Goal: Check status: Check status

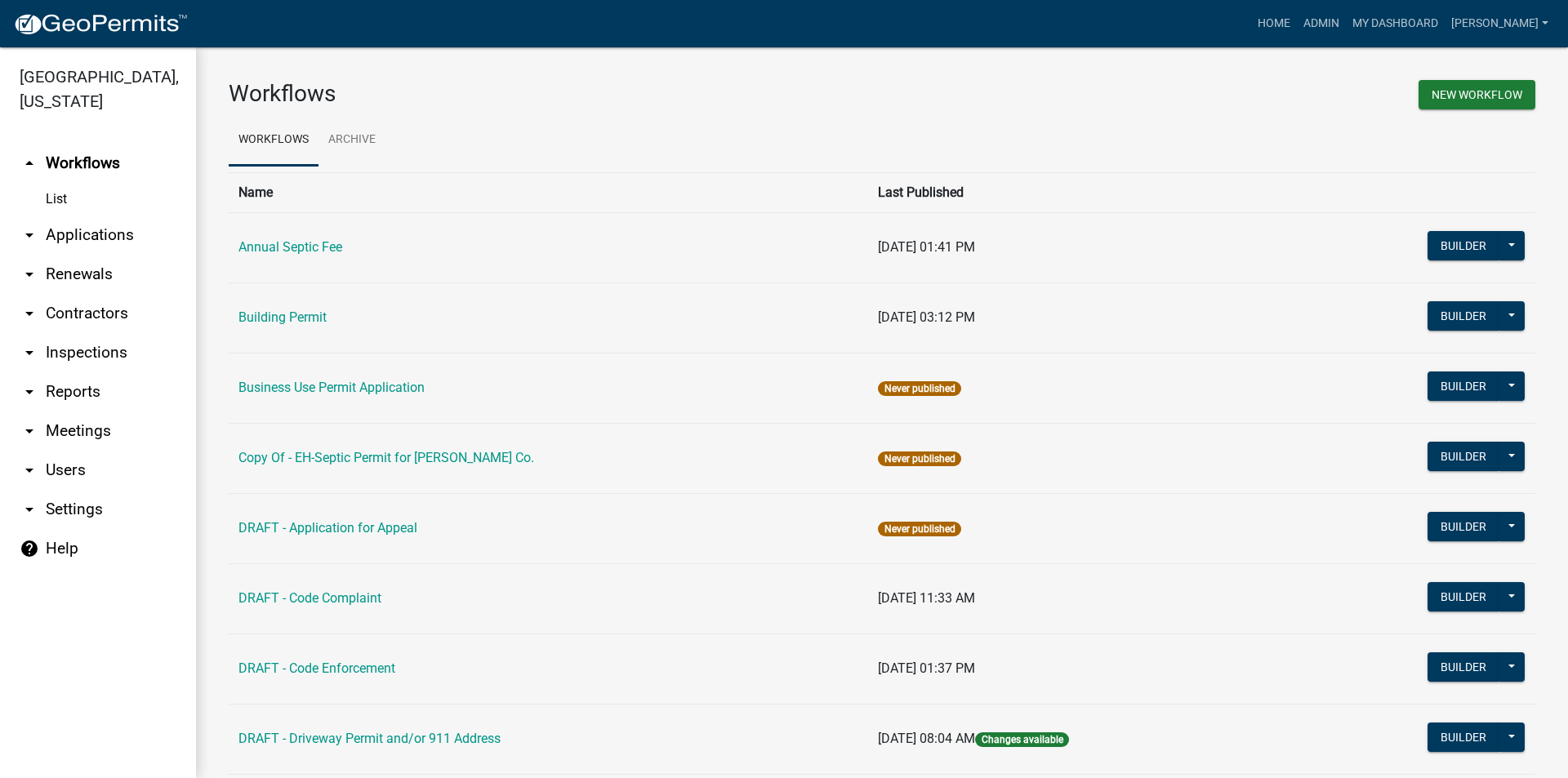
click at [70, 216] on link "arrow_drop_down Applications" at bounding box center [98, 235] width 196 height 39
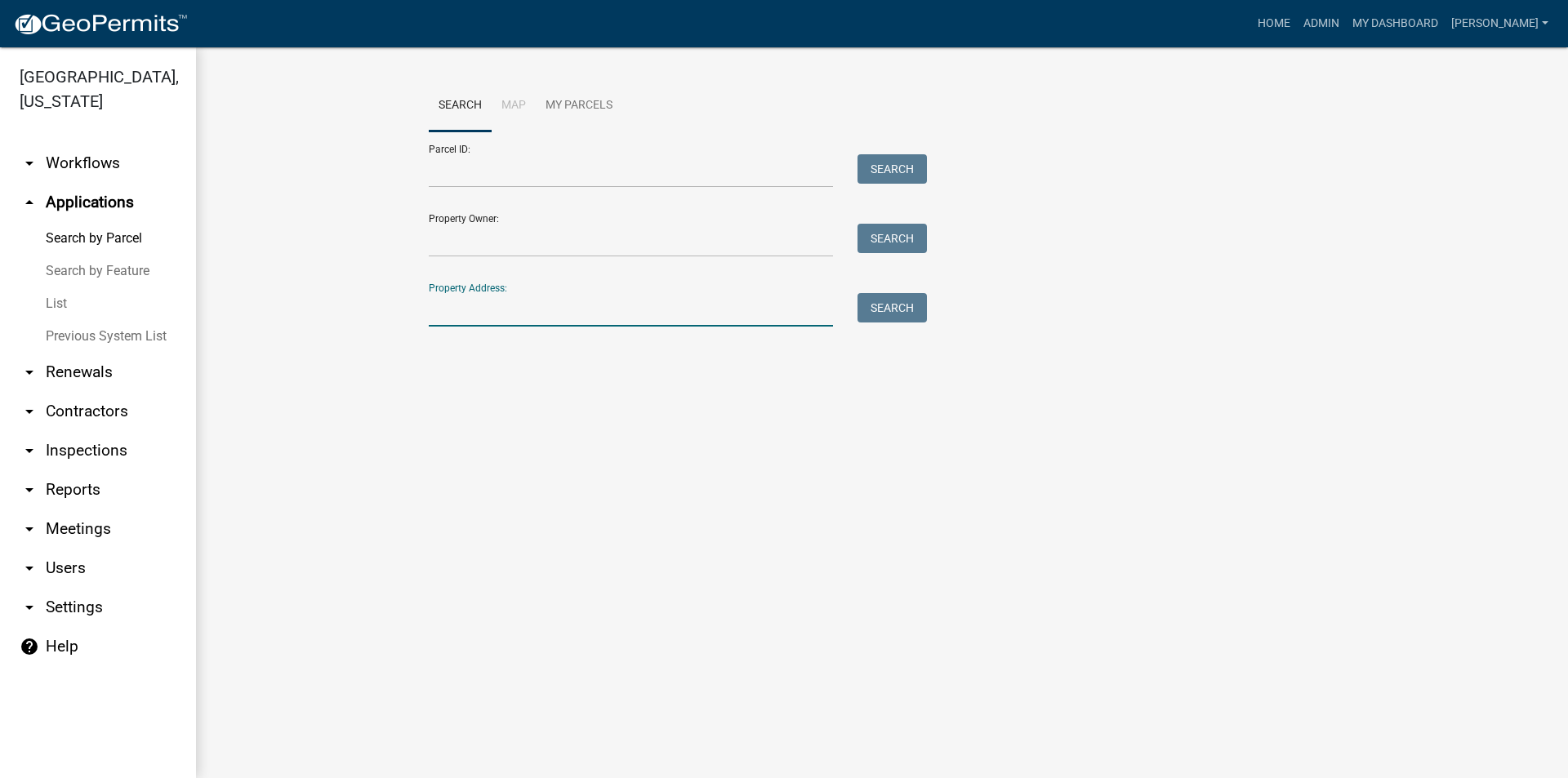
click at [474, 312] on input "Property Address:" at bounding box center [631, 310] width 404 height 33
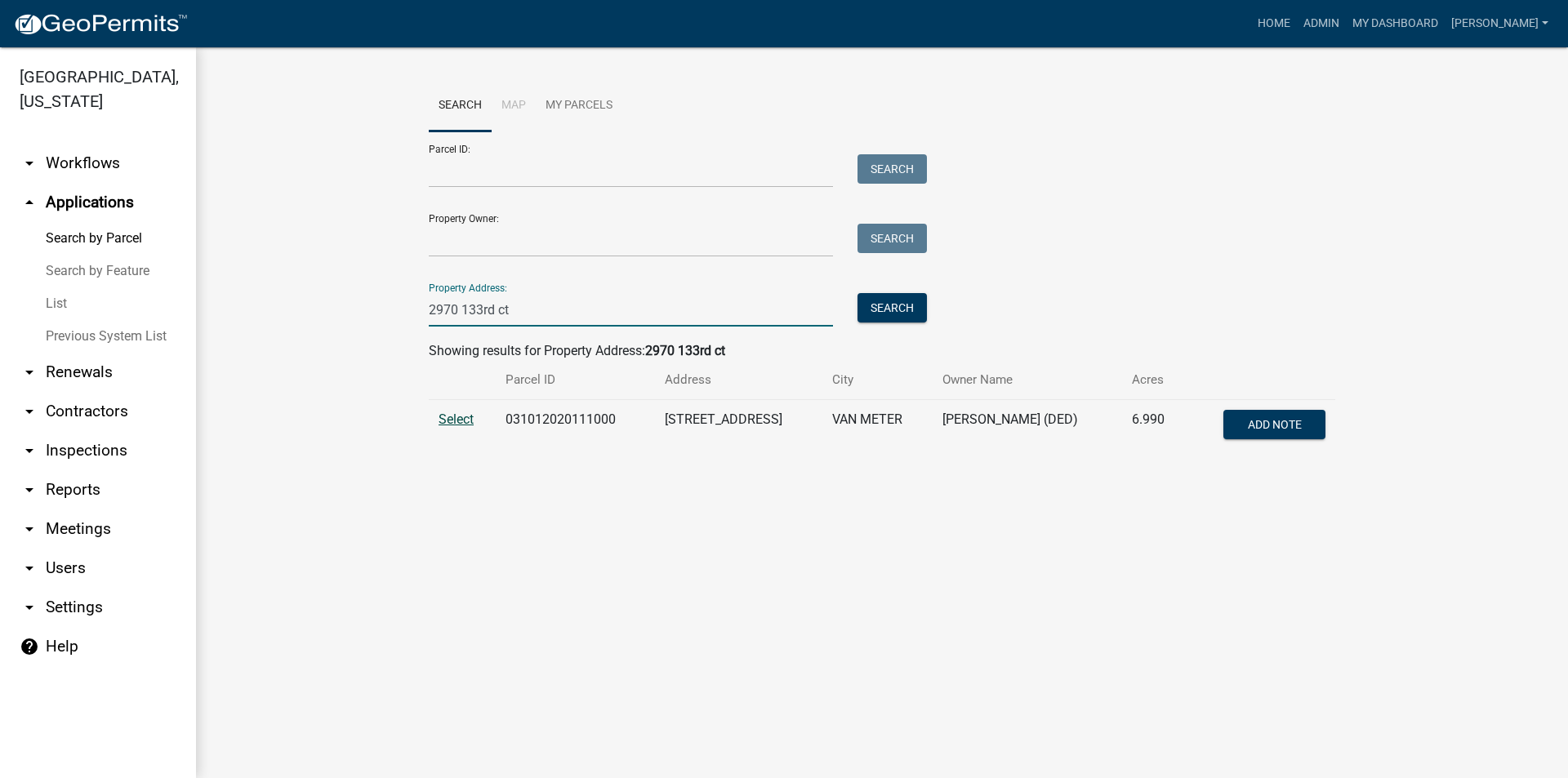
type input "2970 133rd ct"
click at [461, 416] on span "Select" at bounding box center [455, 419] width 35 height 16
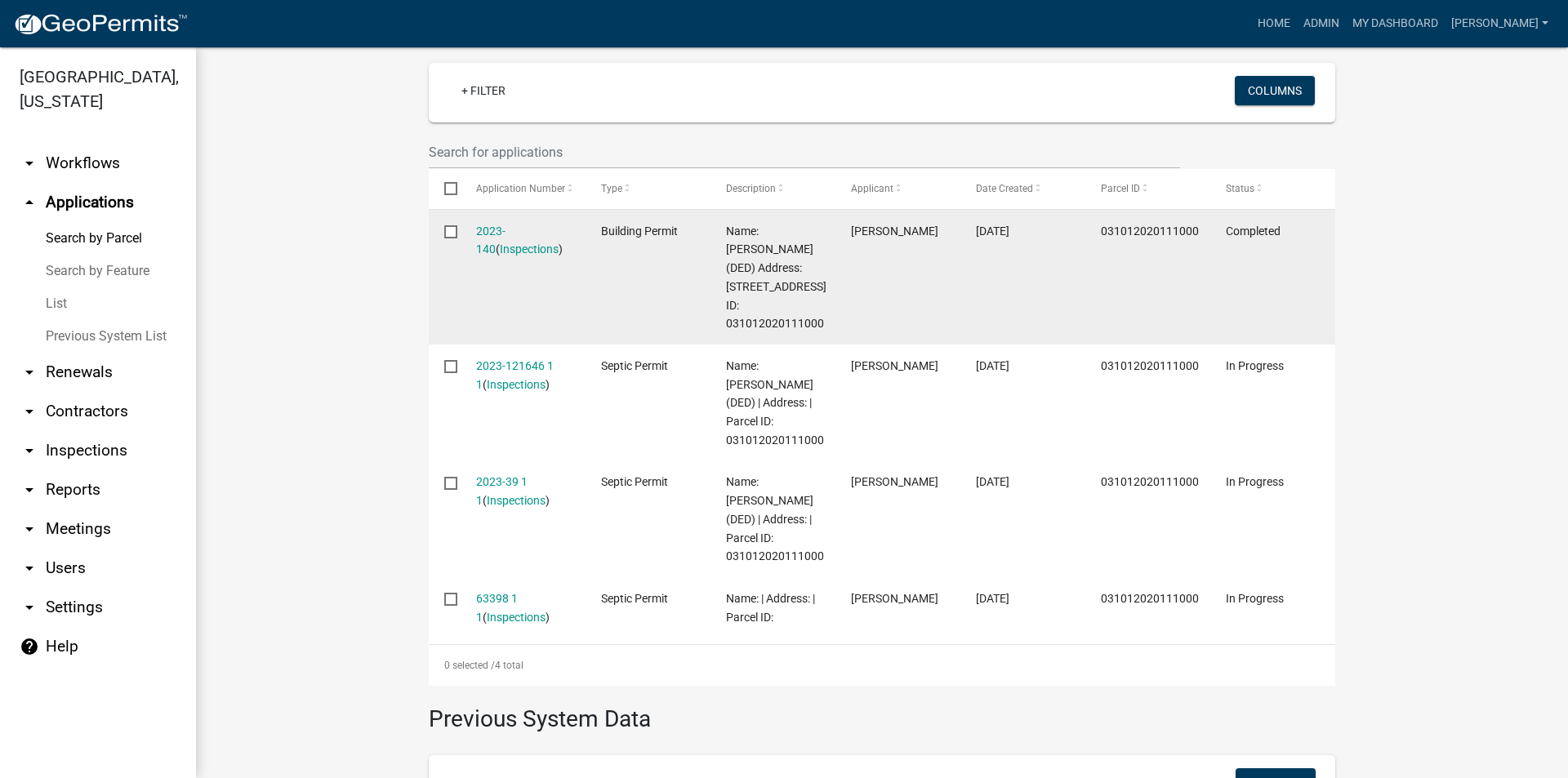
scroll to position [490, 0]
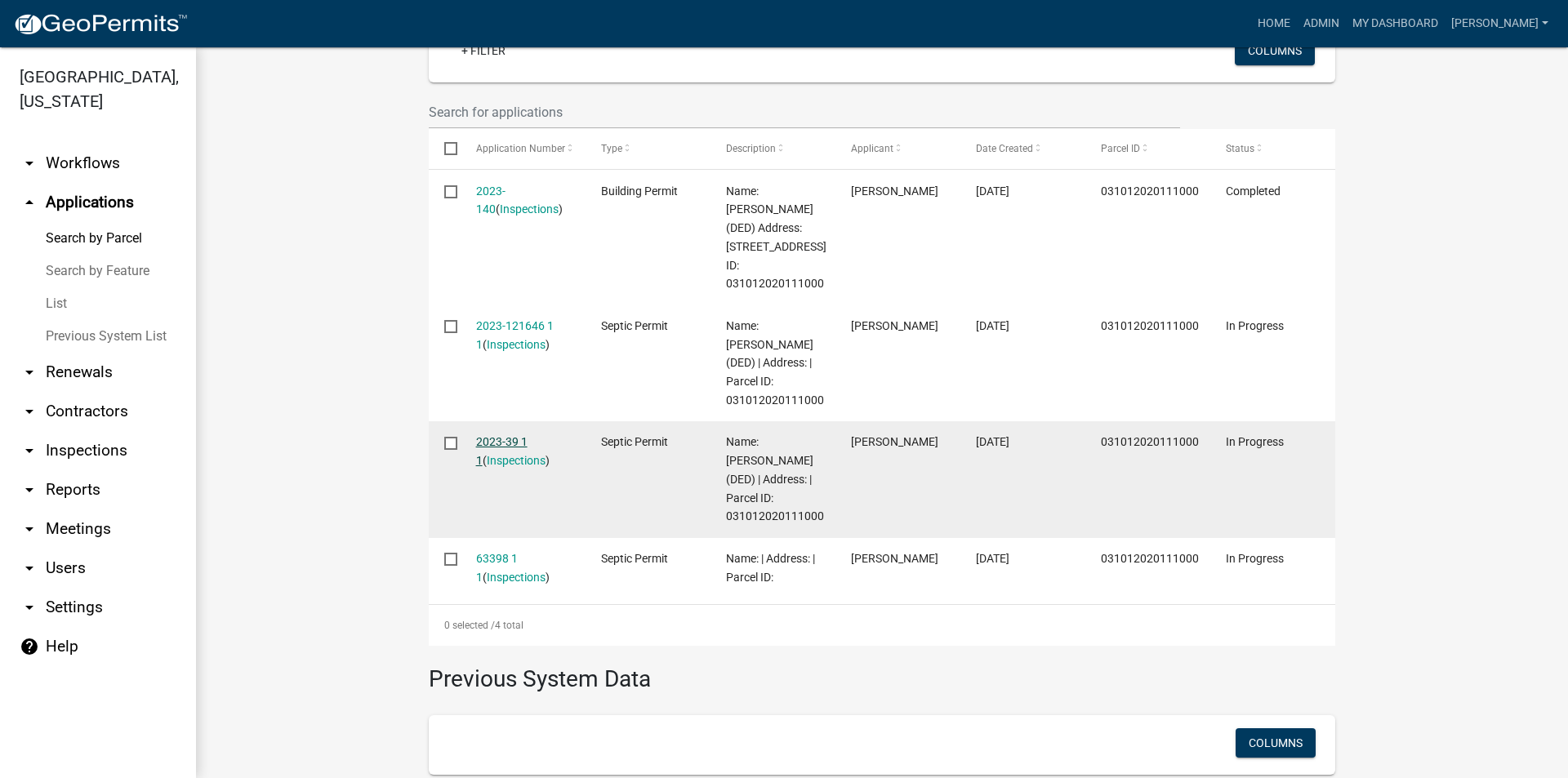
click at [503, 442] on link "2023-39 1 1" at bounding box center [502, 451] width 51 height 32
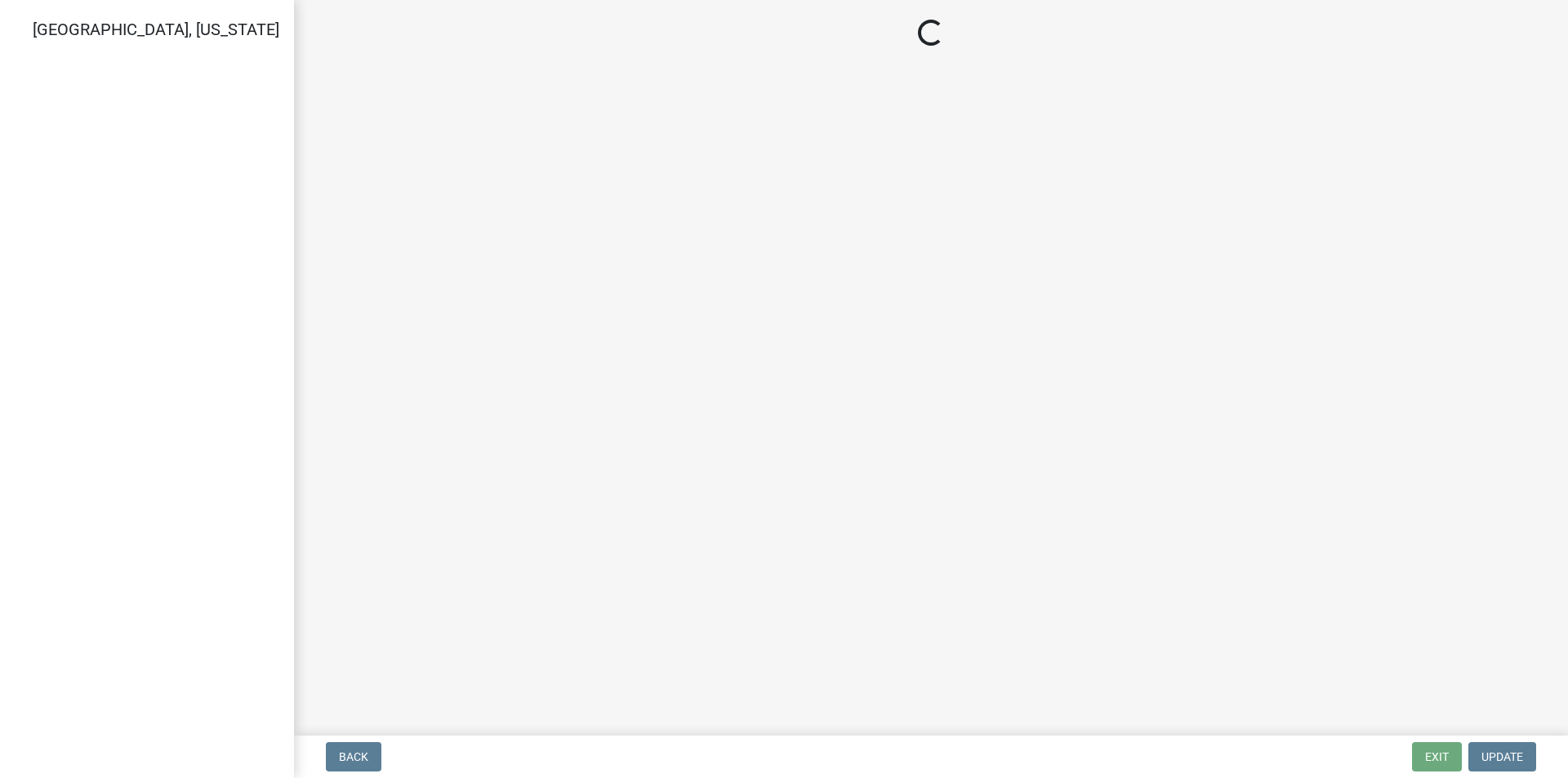
select select "57f8090b-93db-4a3c-8c0f-dd828b4a164e"
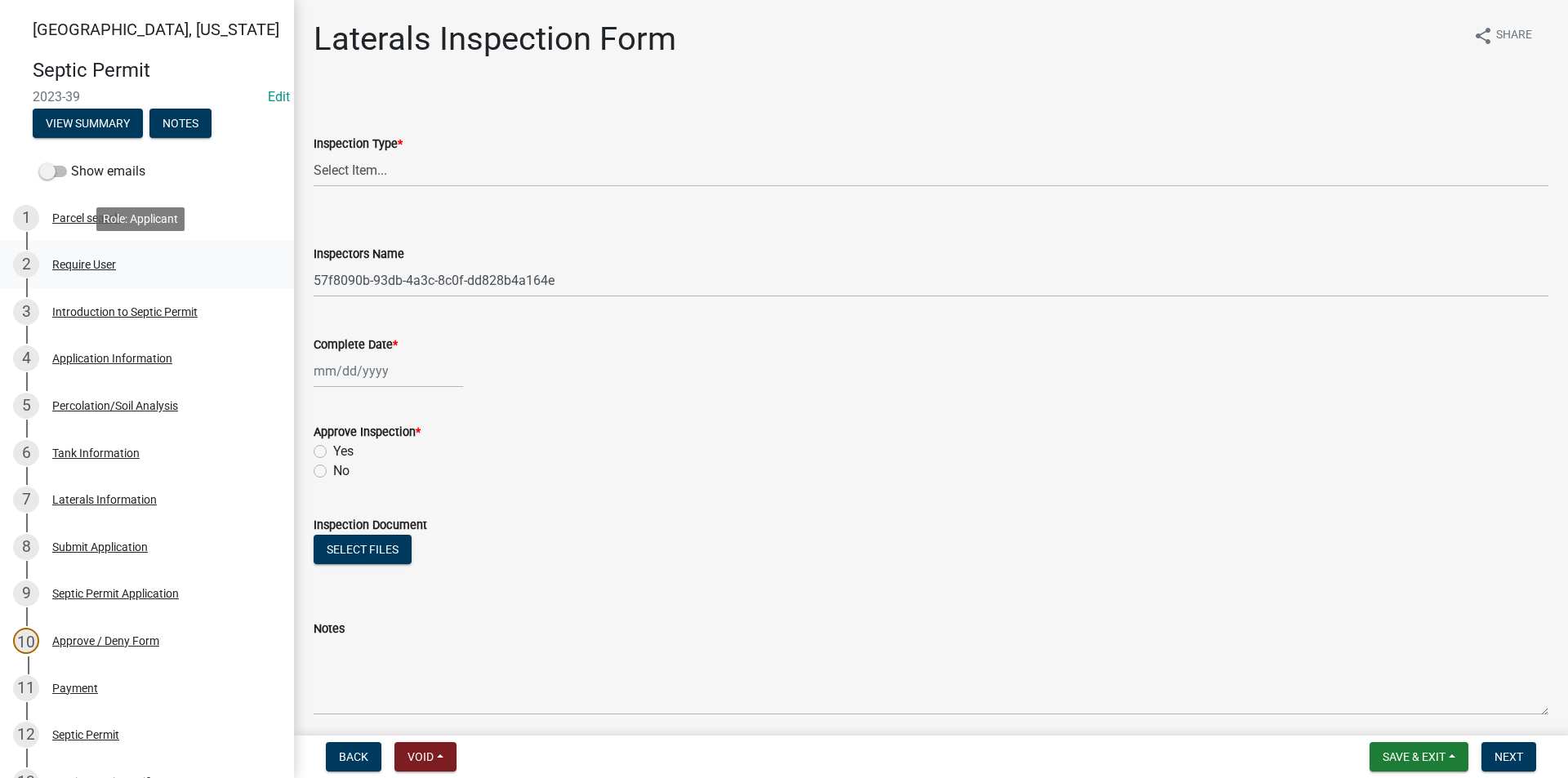
click at [82, 272] on div "2 Require User" at bounding box center [141, 265] width 255 height 26
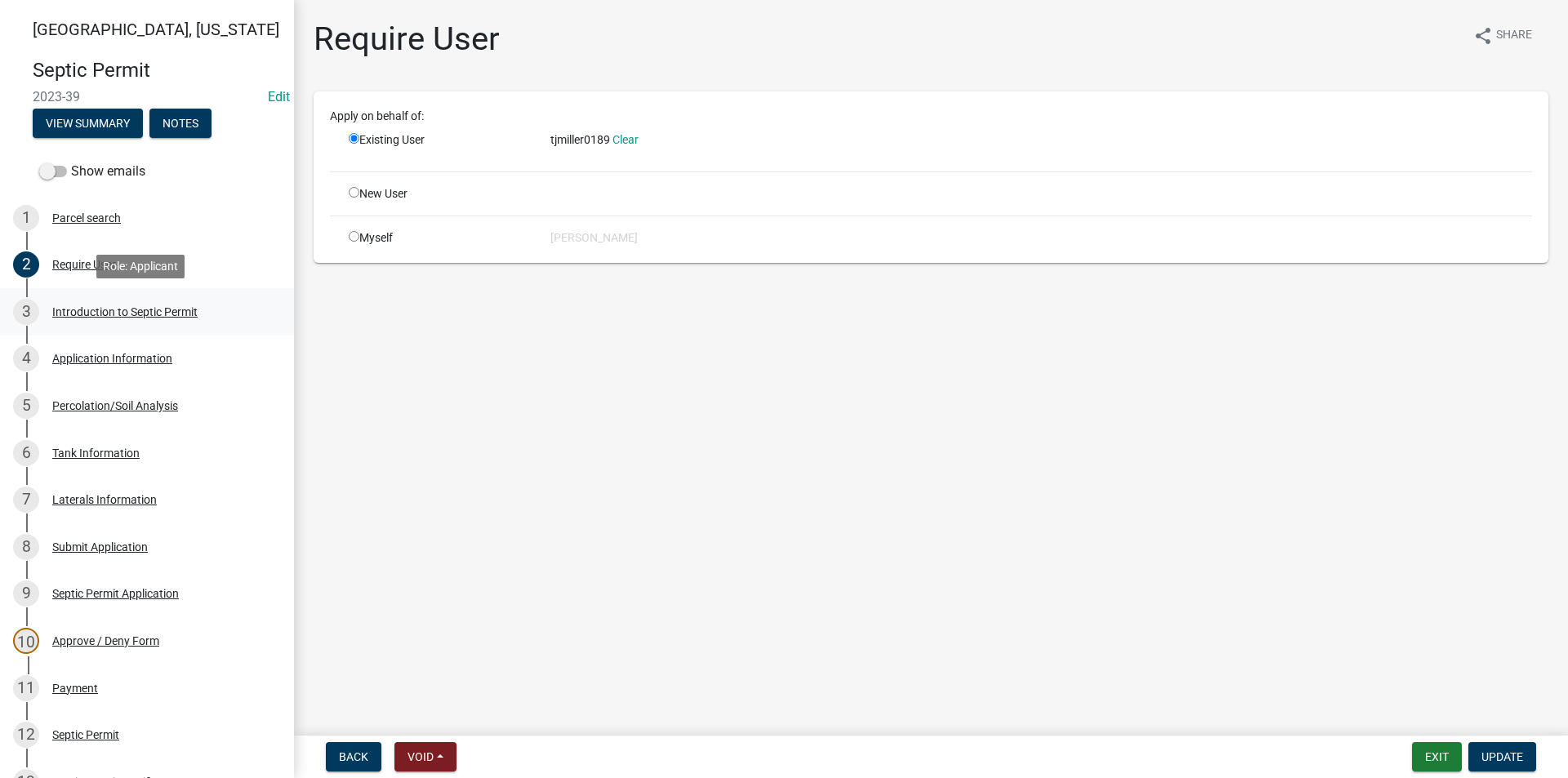
click at [95, 315] on div "Introduction to Septic Permit" at bounding box center [125, 312] width 145 height 12
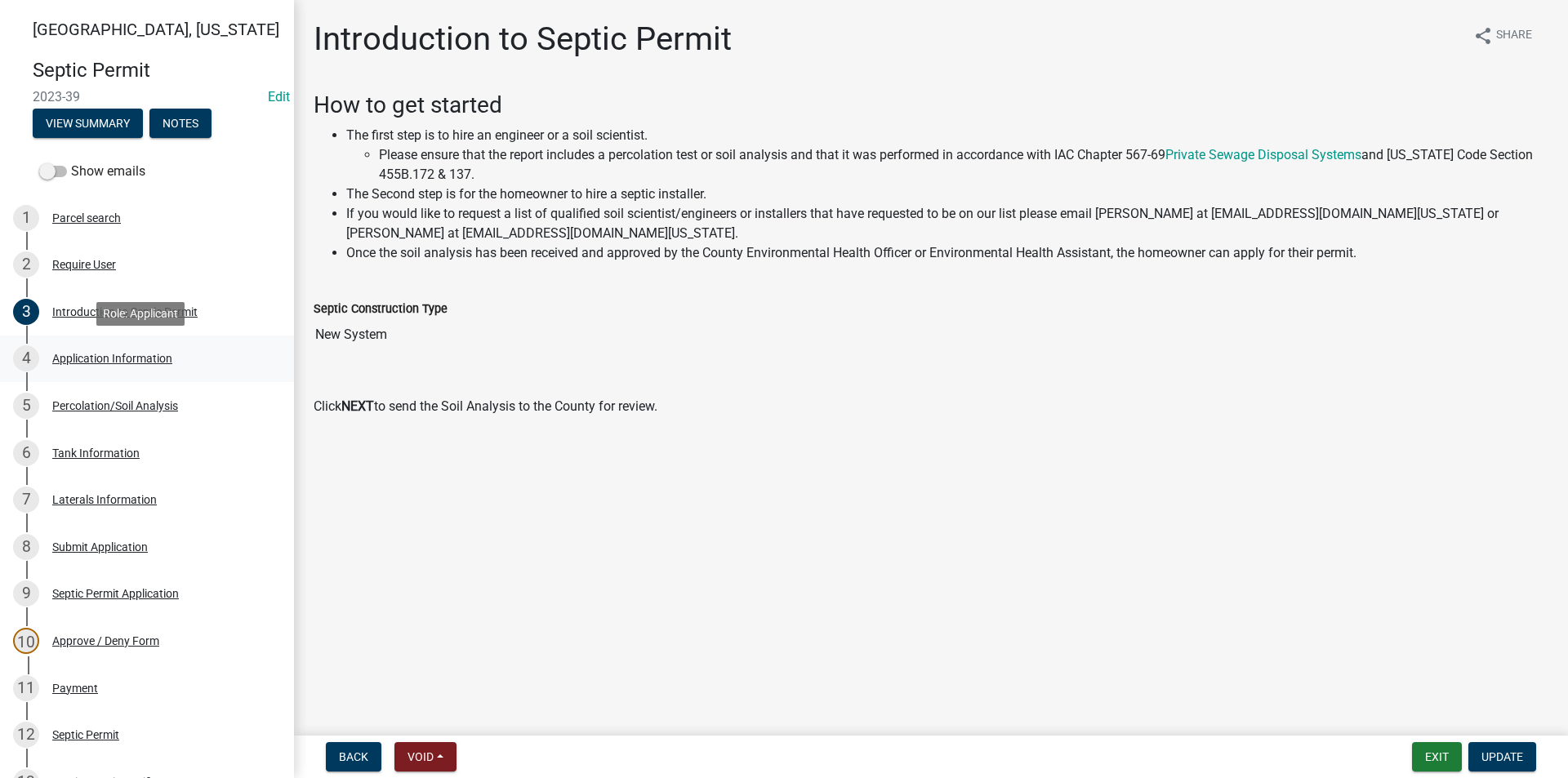
click at [109, 357] on div "Application Information" at bounding box center [112, 359] width 120 height 12
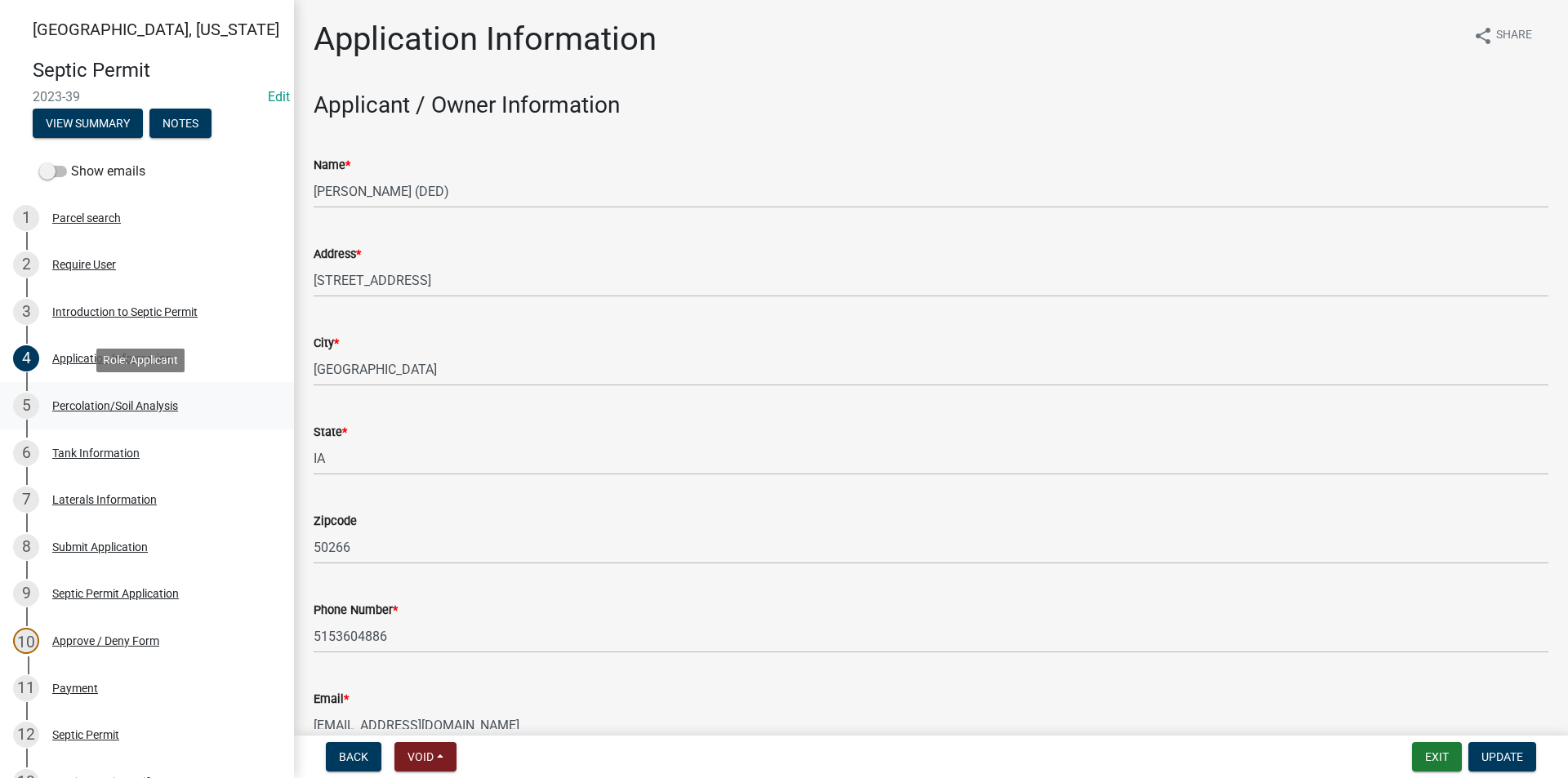
click at [114, 403] on div "Percolation/Soil Analysis" at bounding box center [115, 406] width 126 height 12
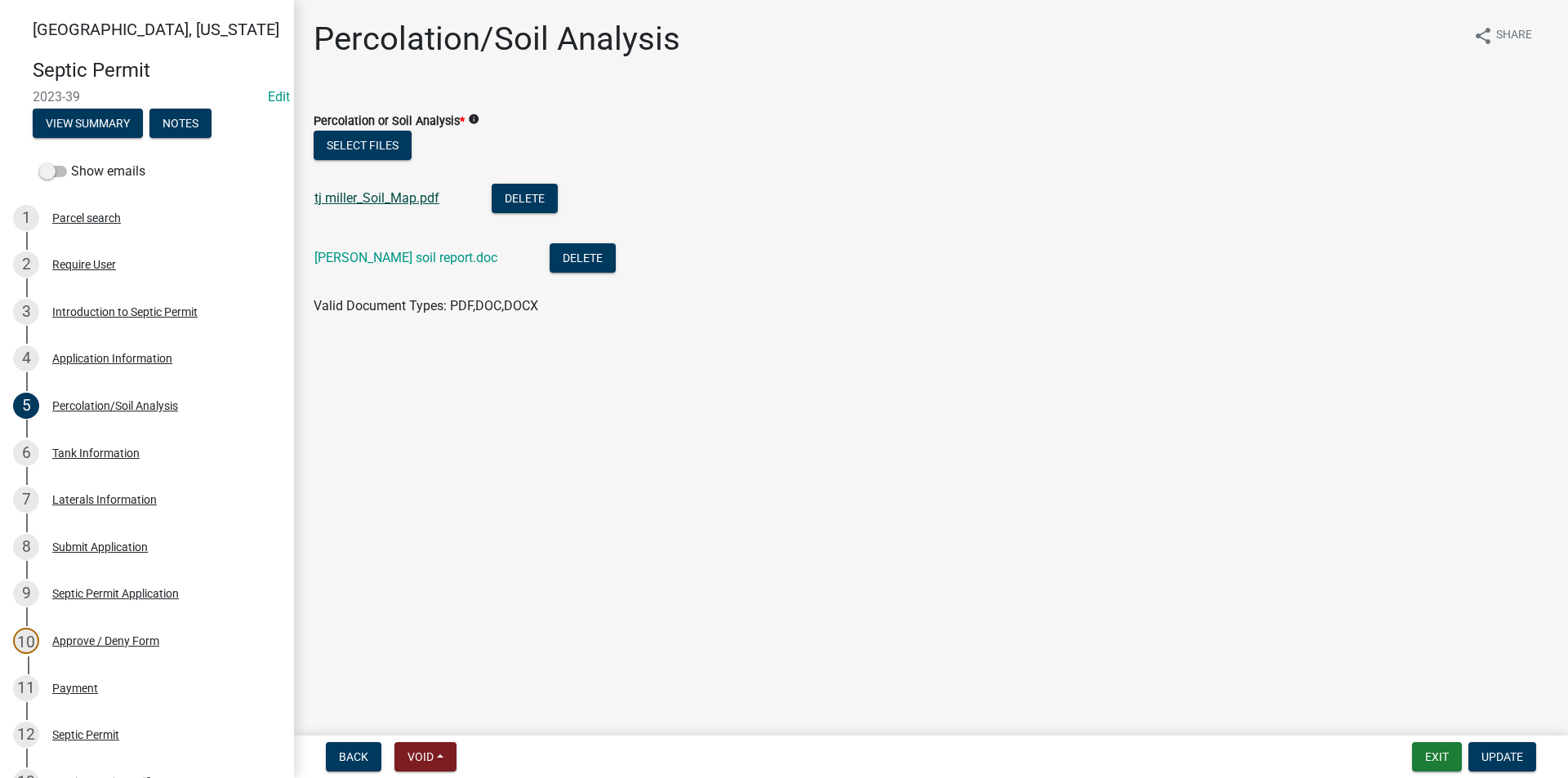
click at [357, 202] on link "tj miller_Soil_Map.pdf" at bounding box center [376, 198] width 125 height 16
click at [385, 256] on link "[PERSON_NAME] soil report.doc" at bounding box center [405, 257] width 183 height 16
click at [399, 197] on link "tj miller_Soil_Map.pdf" at bounding box center [376, 198] width 125 height 16
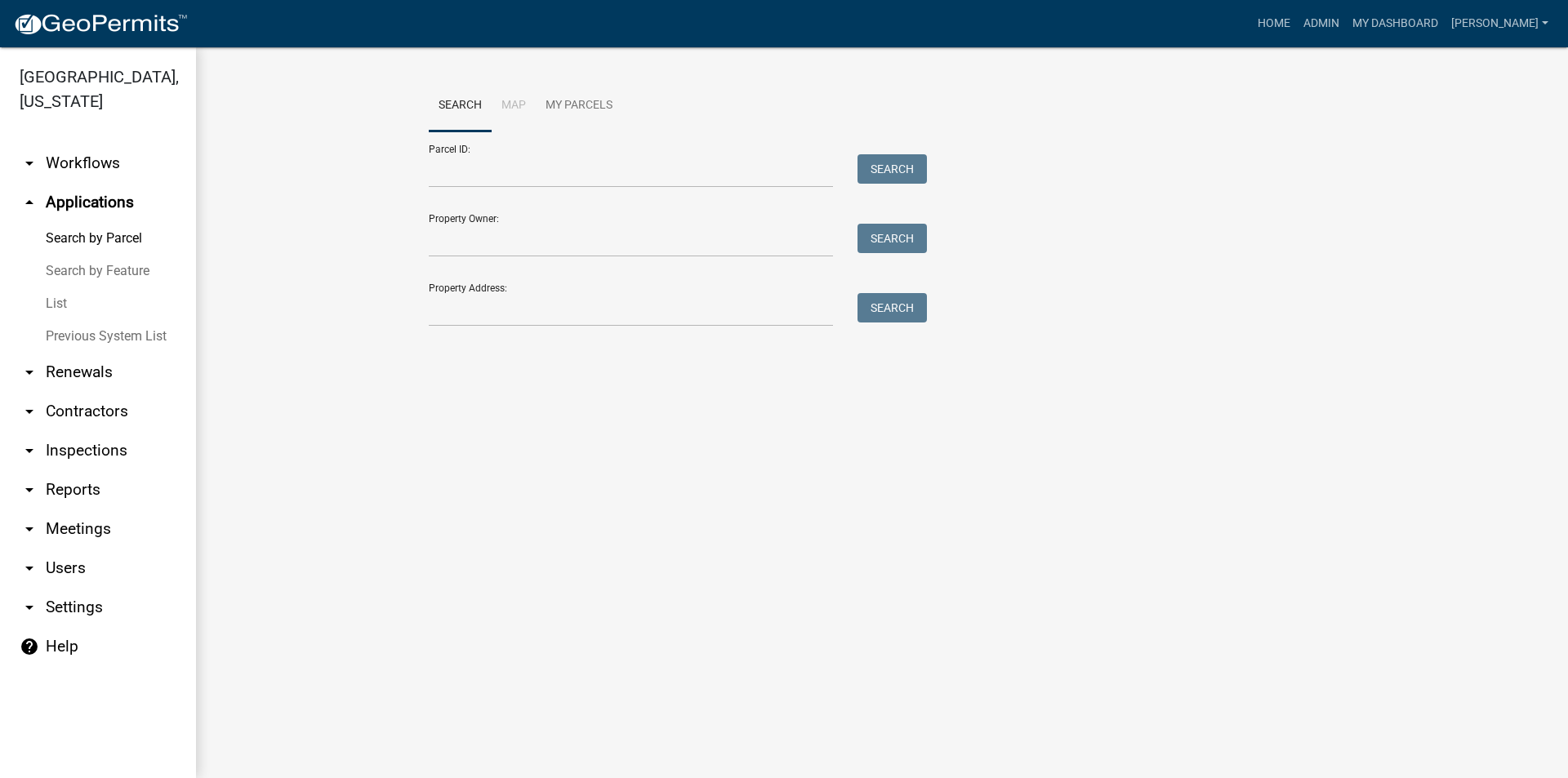
click at [501, 328] on div "Search Map My Parcels Parcel ID: Search Property Owner: Search Property Address…" at bounding box center [882, 211] width 931 height 261
click at [499, 316] on input "Property Address:" at bounding box center [631, 310] width 404 height 33
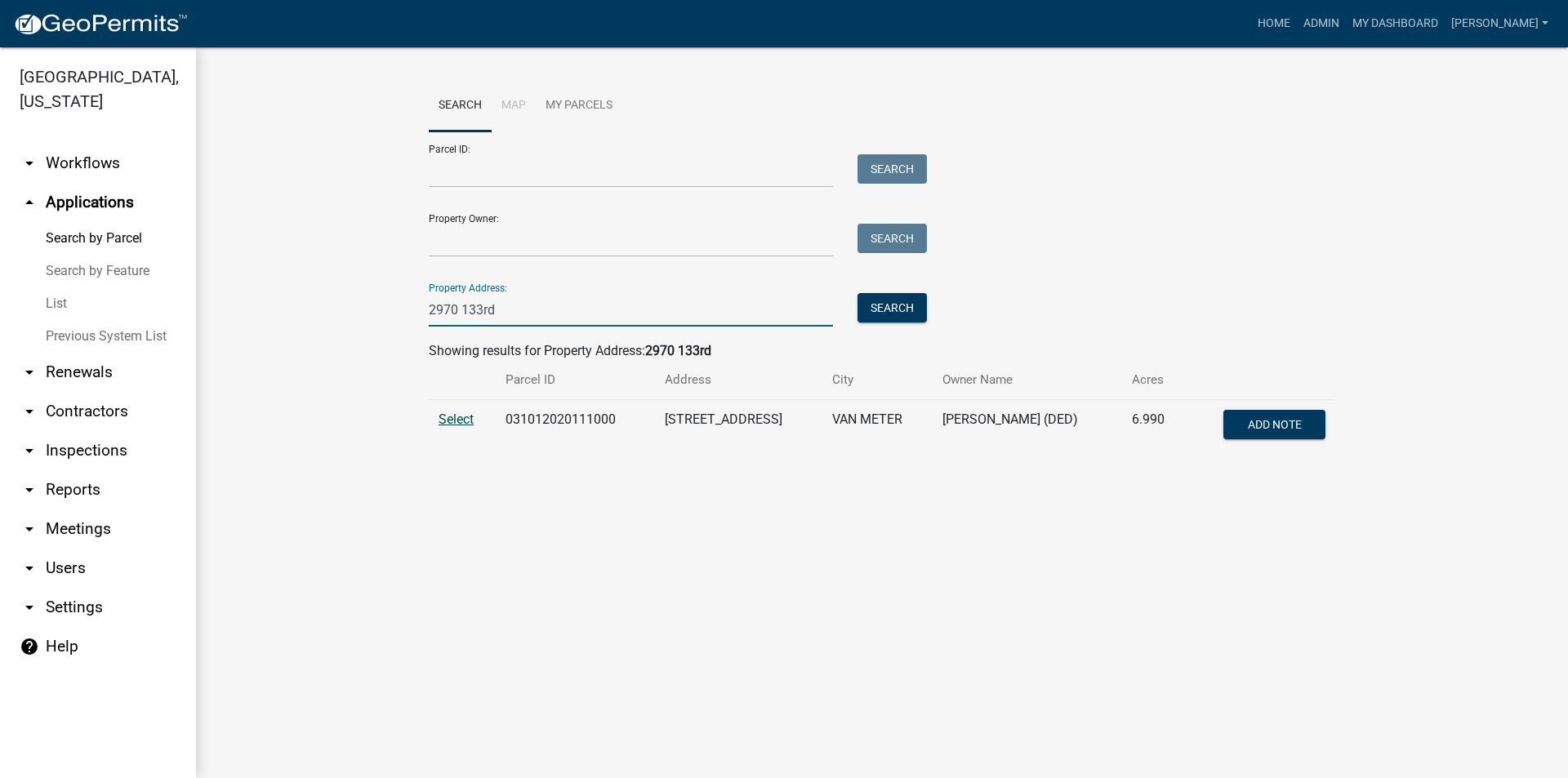
type input "2970 133rd"
click at [446, 416] on span "Select" at bounding box center [455, 419] width 35 height 16
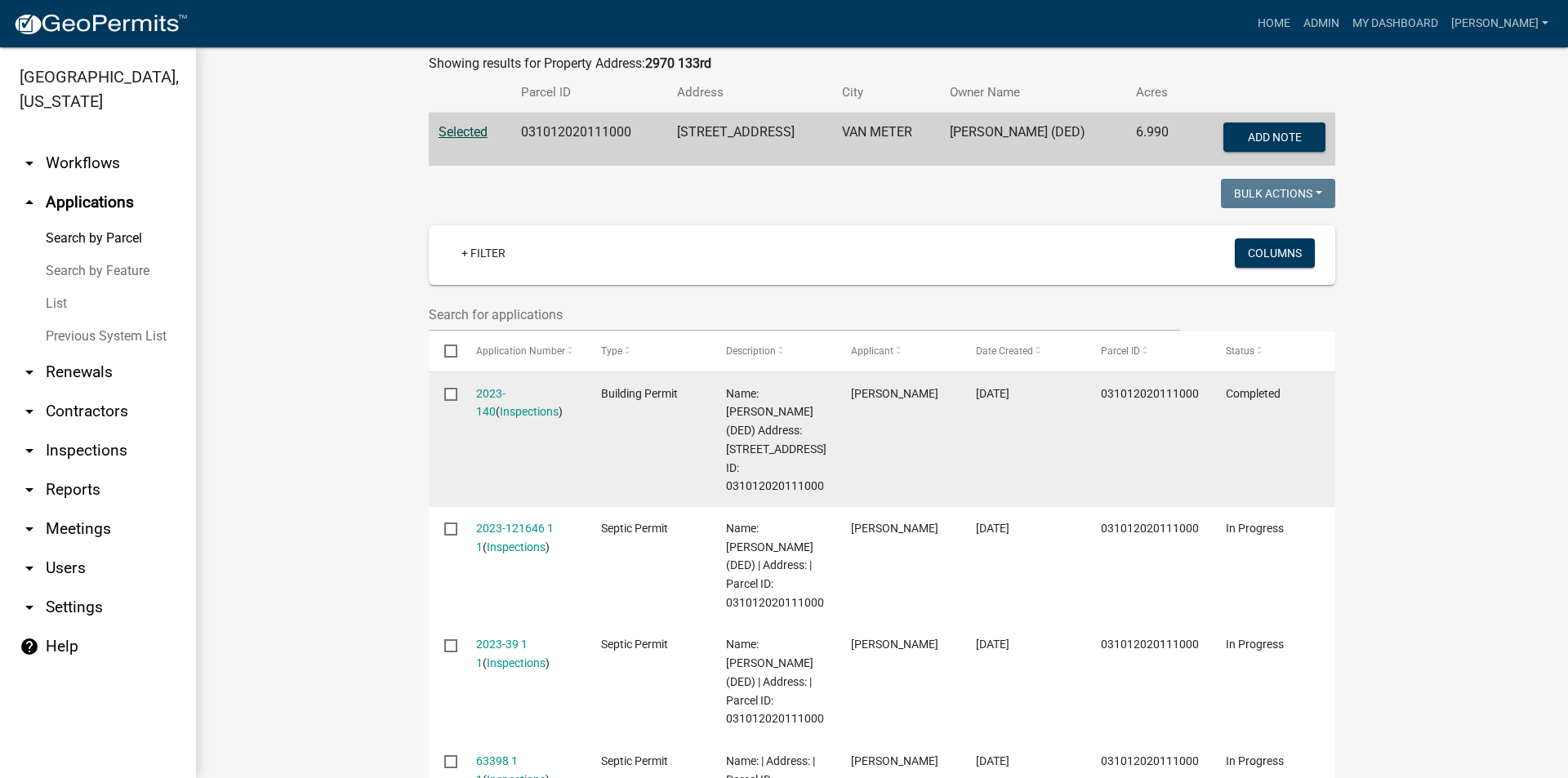
scroll to position [378, 0]
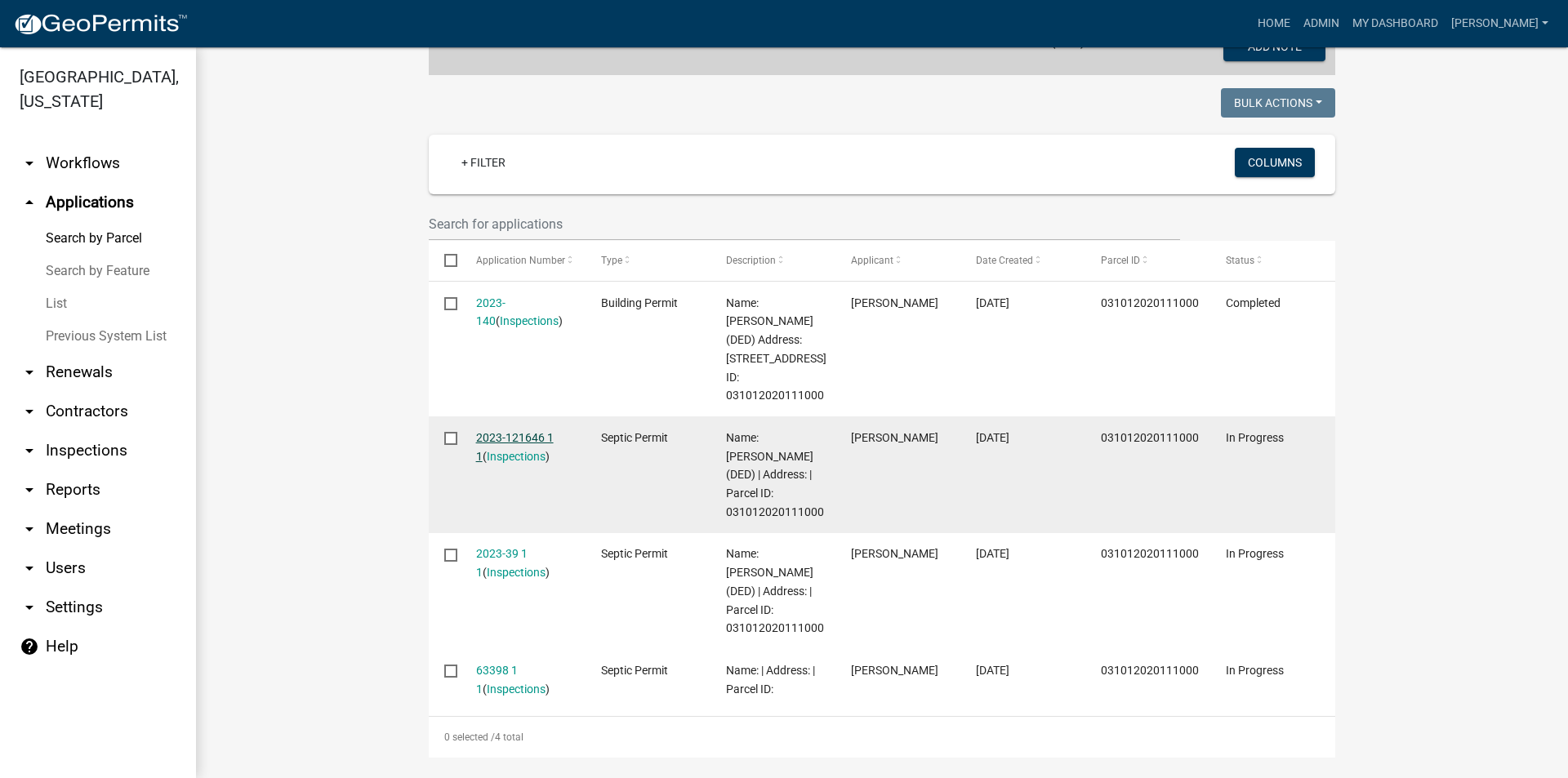
click at [531, 440] on link "2023-121646 1 1" at bounding box center [515, 447] width 78 height 32
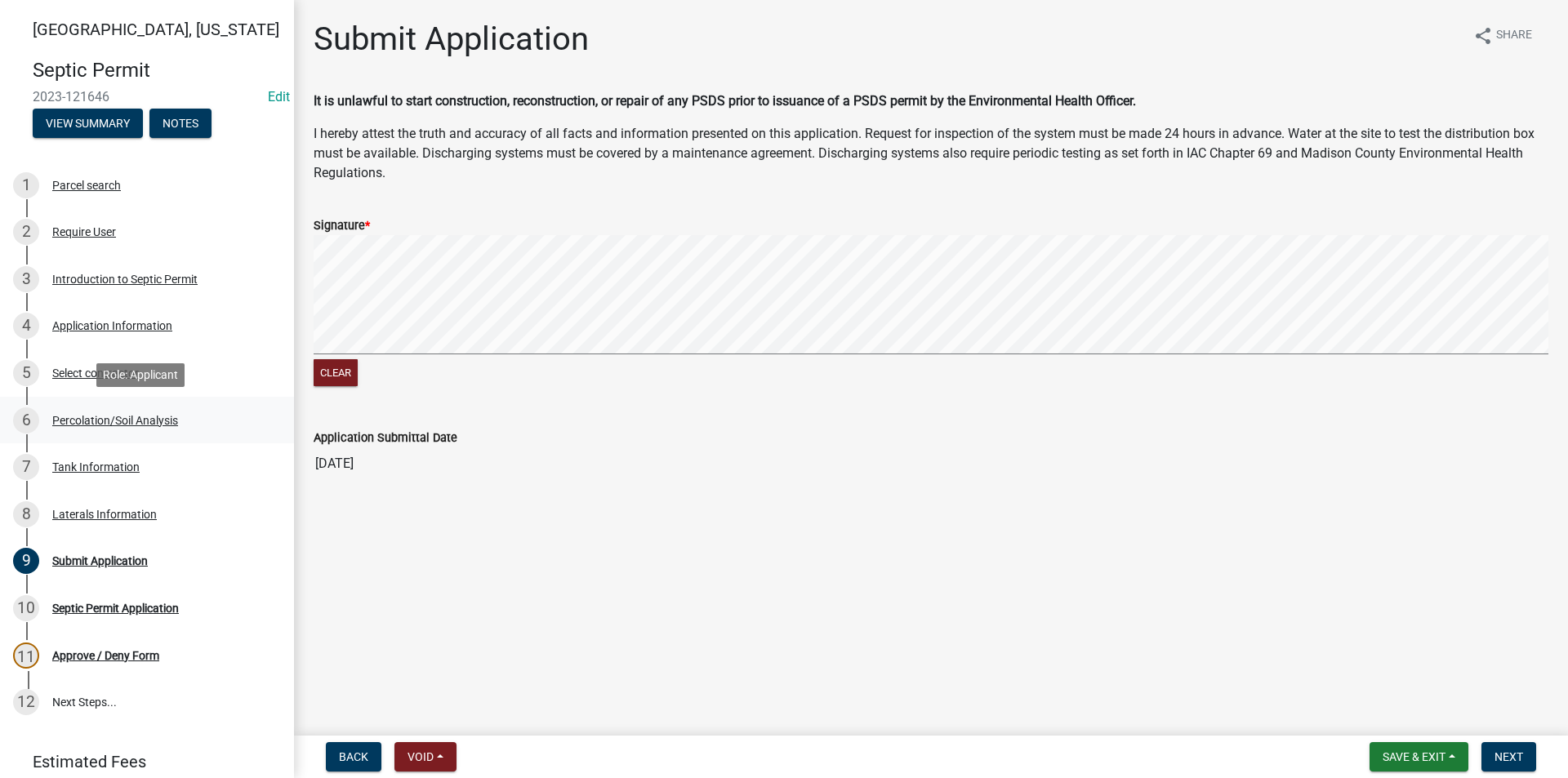
click at [100, 412] on div "6 Percolation/Soil Analysis" at bounding box center [141, 421] width 255 height 26
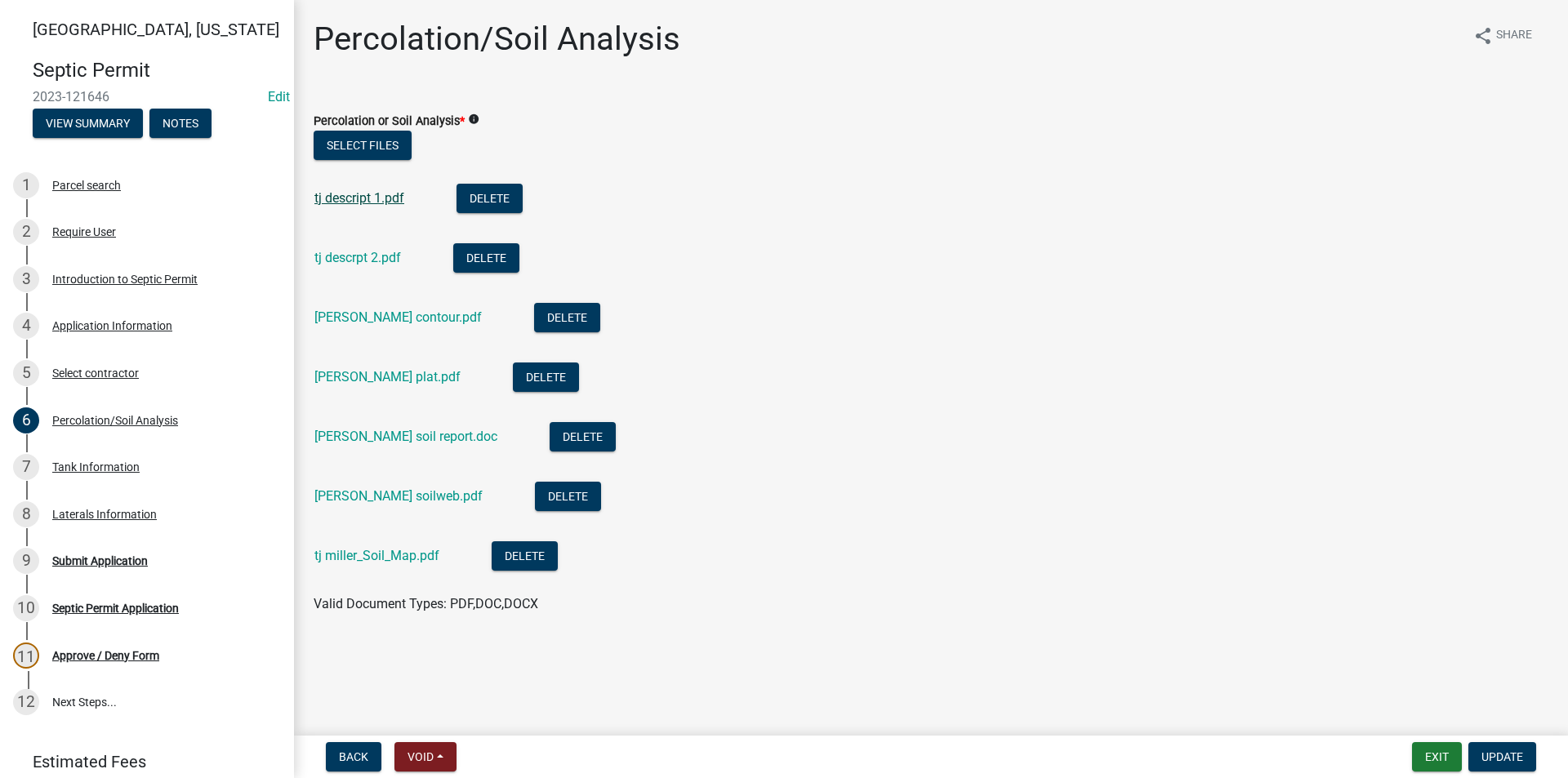
click at [377, 198] on link "tj descript 1.pdf" at bounding box center [359, 198] width 90 height 16
click at [380, 255] on link "tj descrpt 2.pdf" at bounding box center [357, 257] width 87 height 16
click at [360, 381] on link "[PERSON_NAME] plat.pdf" at bounding box center [387, 376] width 146 height 16
click at [407, 437] on link "[PERSON_NAME] soil report.doc" at bounding box center [405, 437] width 183 height 16
click at [384, 561] on link "tj miller_Soil_Map.pdf" at bounding box center [376, 556] width 125 height 16
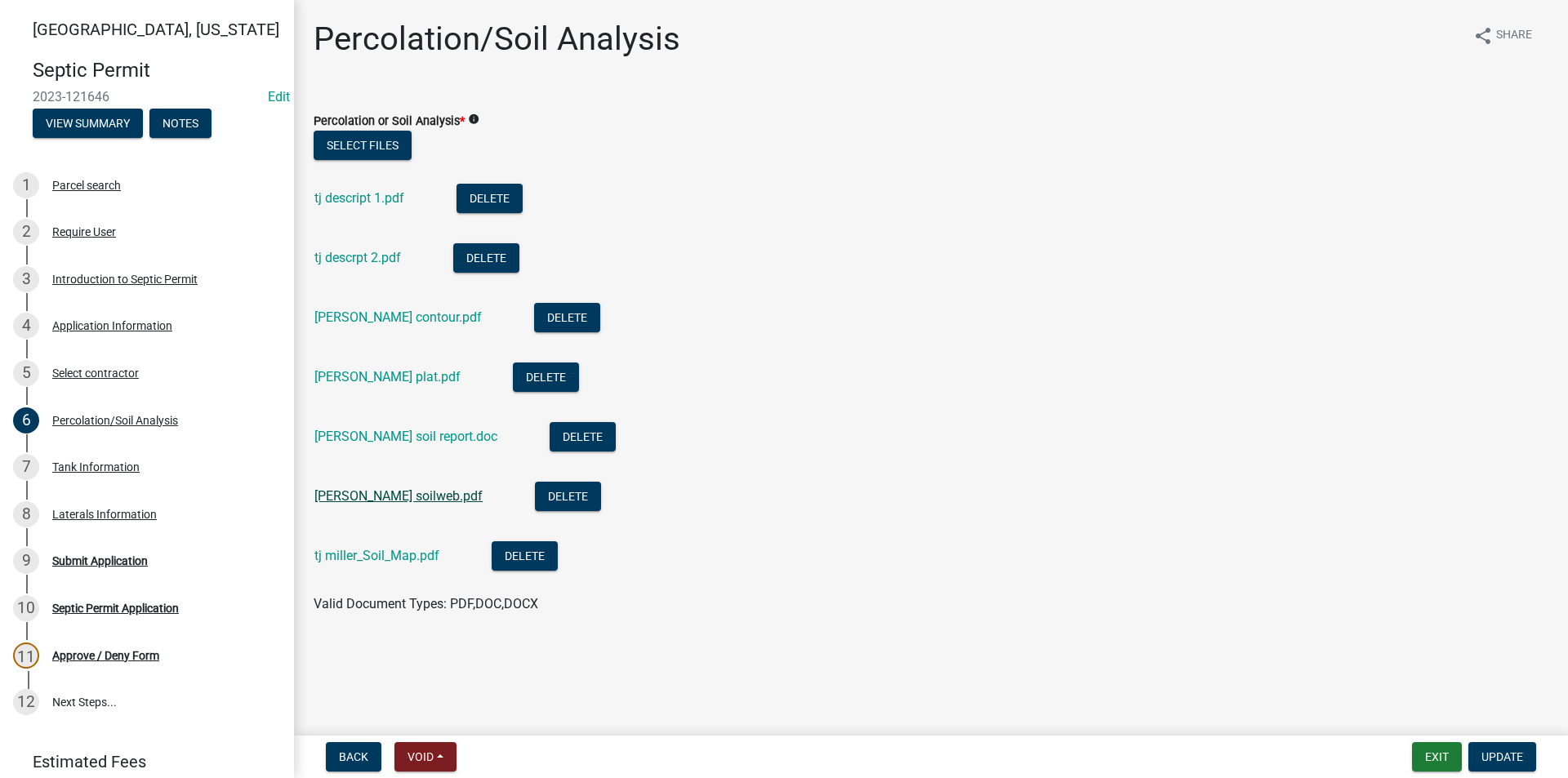
click at [381, 500] on link "[PERSON_NAME] soilweb.pdf" at bounding box center [398, 496] width 168 height 16
click at [395, 555] on link "tj miller_Soil_Map.pdf" at bounding box center [376, 556] width 125 height 16
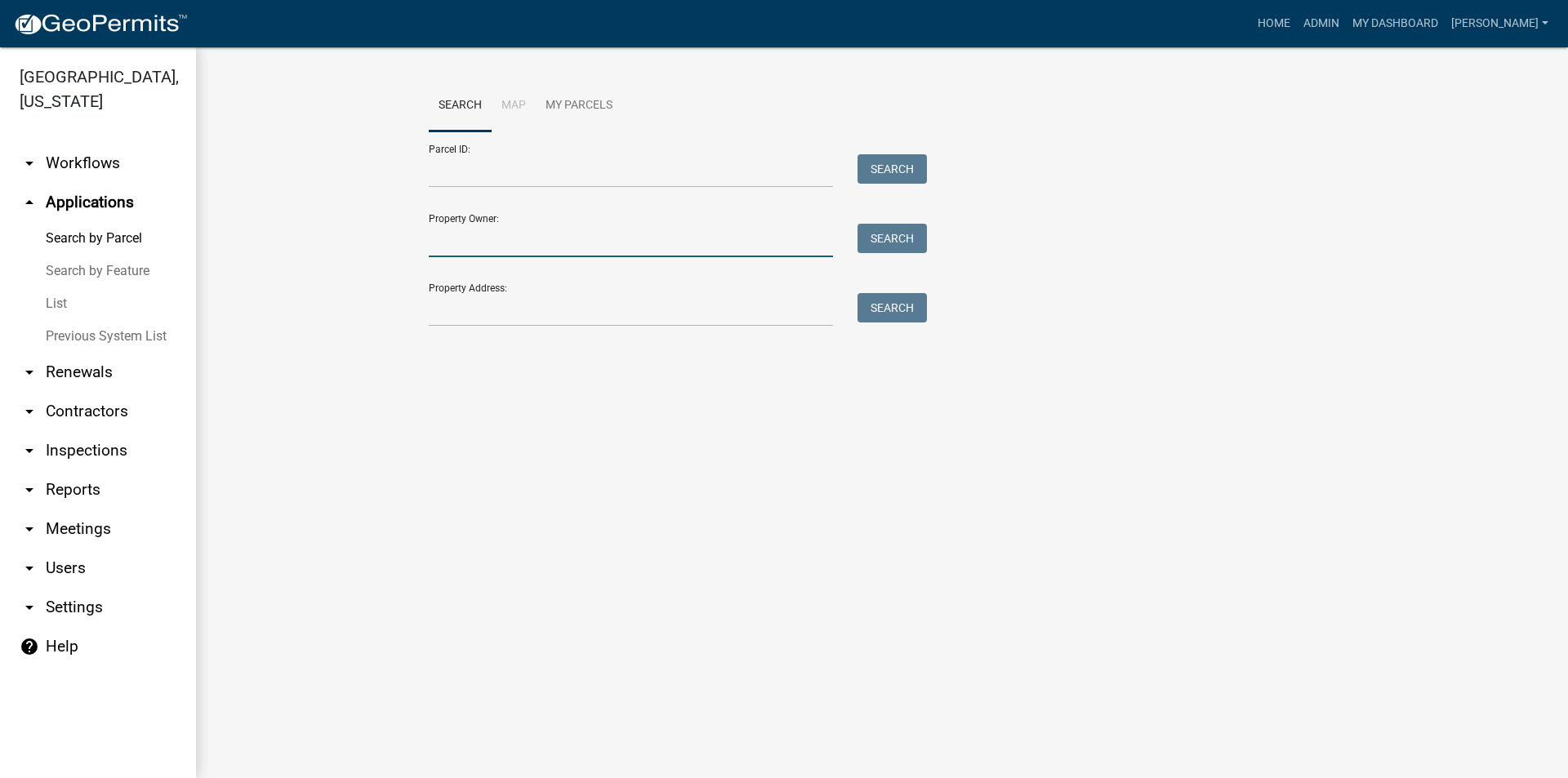
click at [475, 241] on input "Property Owner:" at bounding box center [631, 241] width 404 height 33
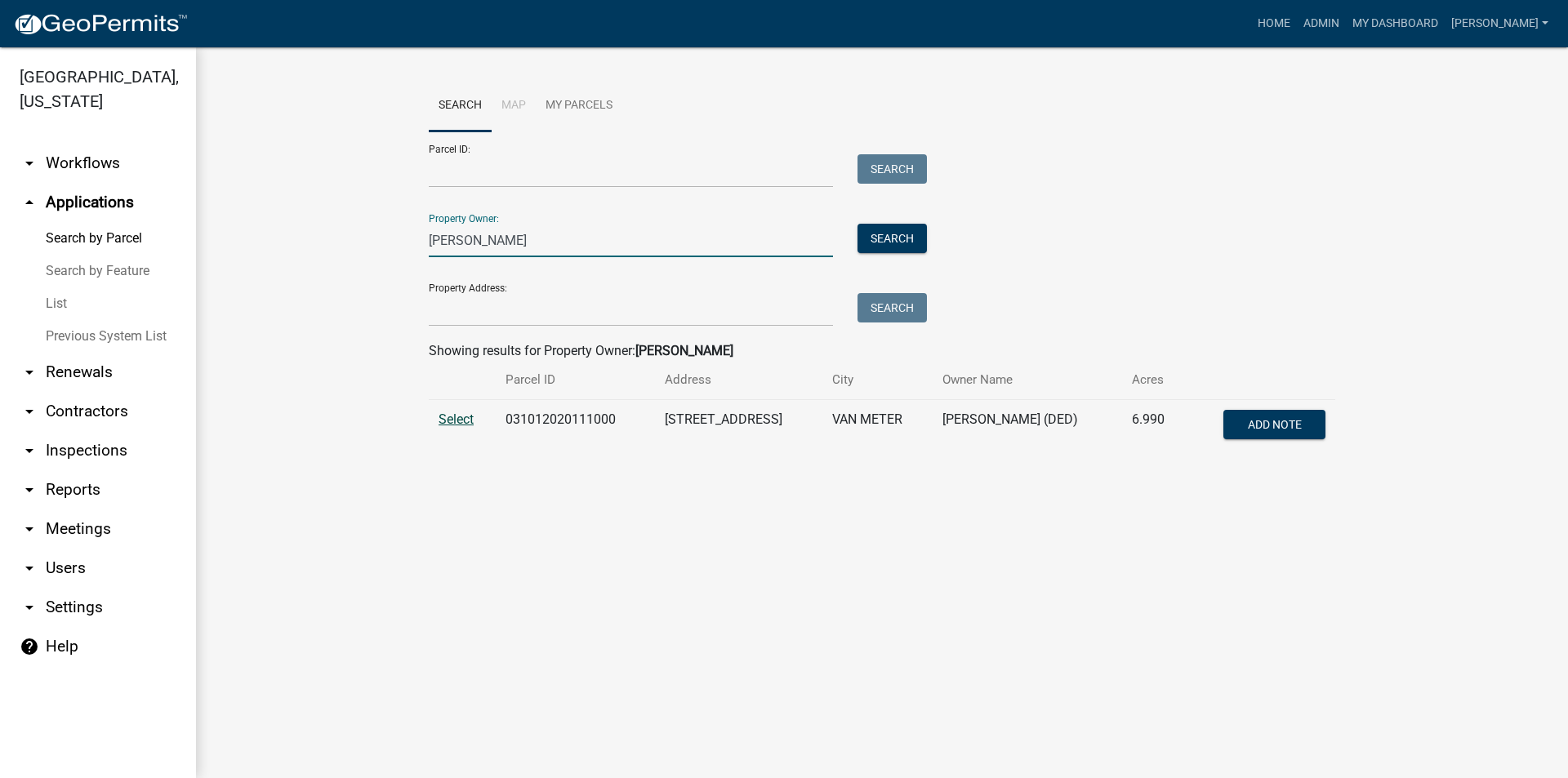
type input "[PERSON_NAME]"
click at [454, 423] on span "Select" at bounding box center [455, 419] width 35 height 16
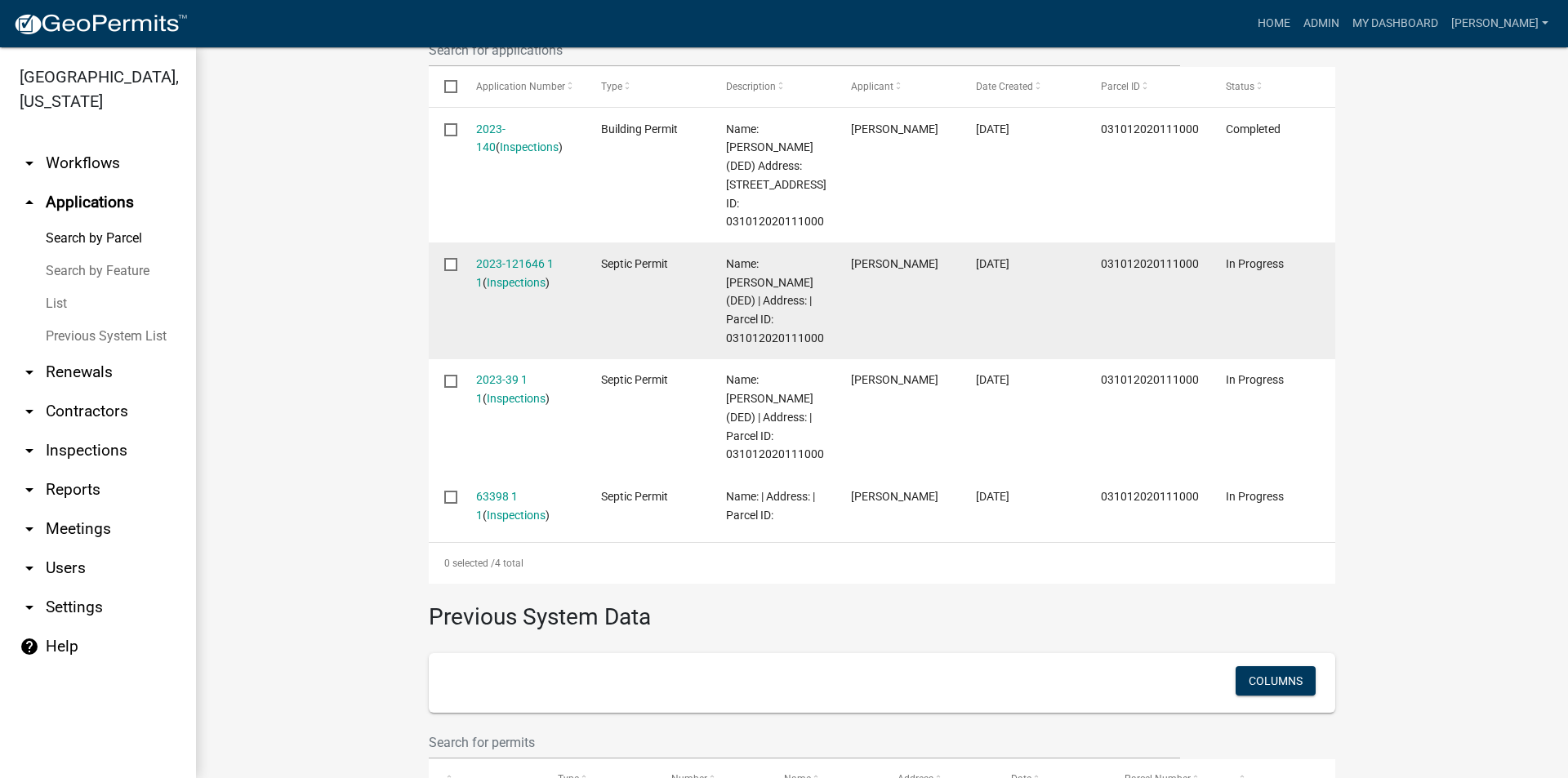
scroll to position [526, 0]
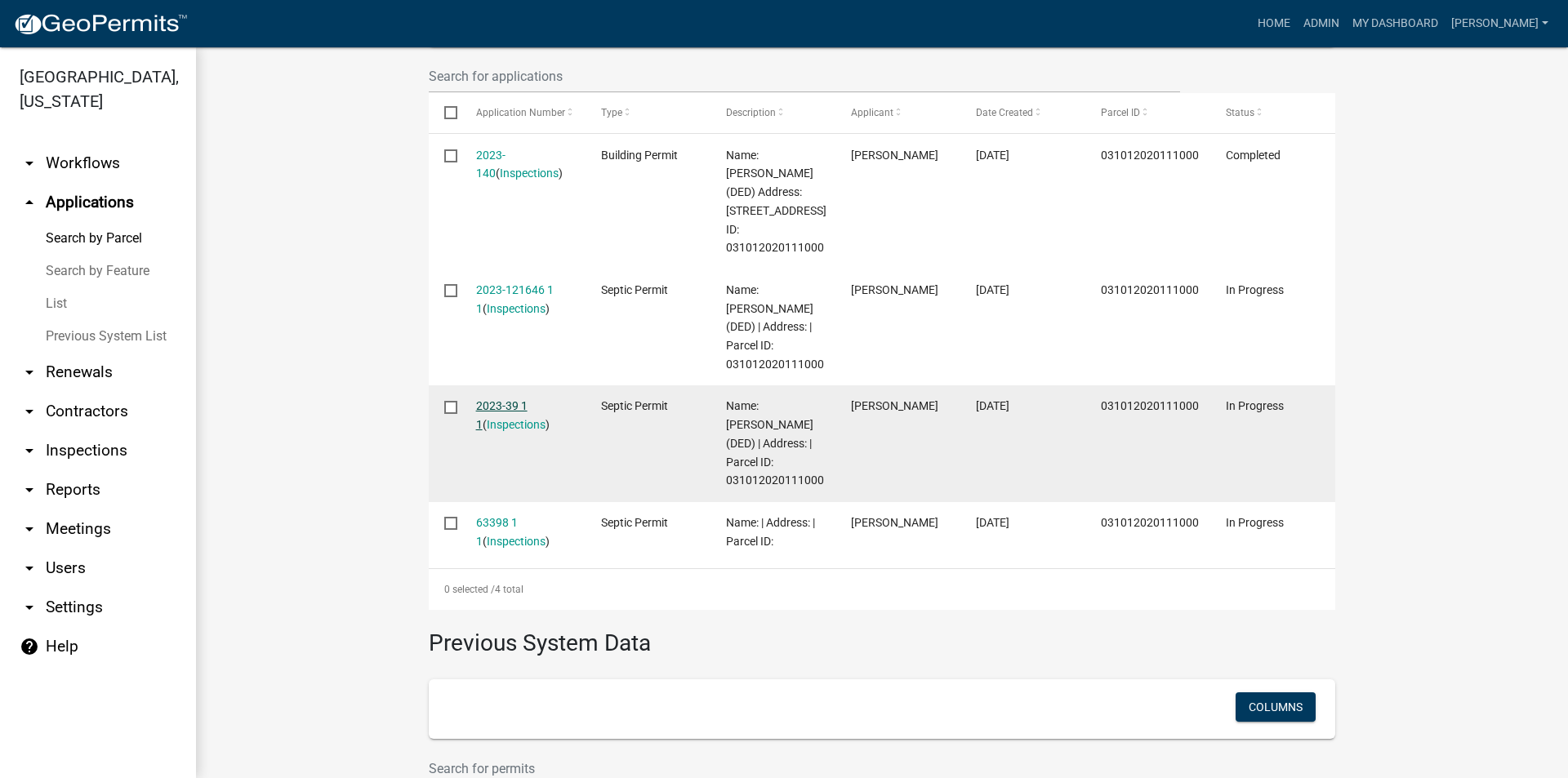
click at [509, 407] on link "2023-39 1 1" at bounding box center [502, 415] width 51 height 32
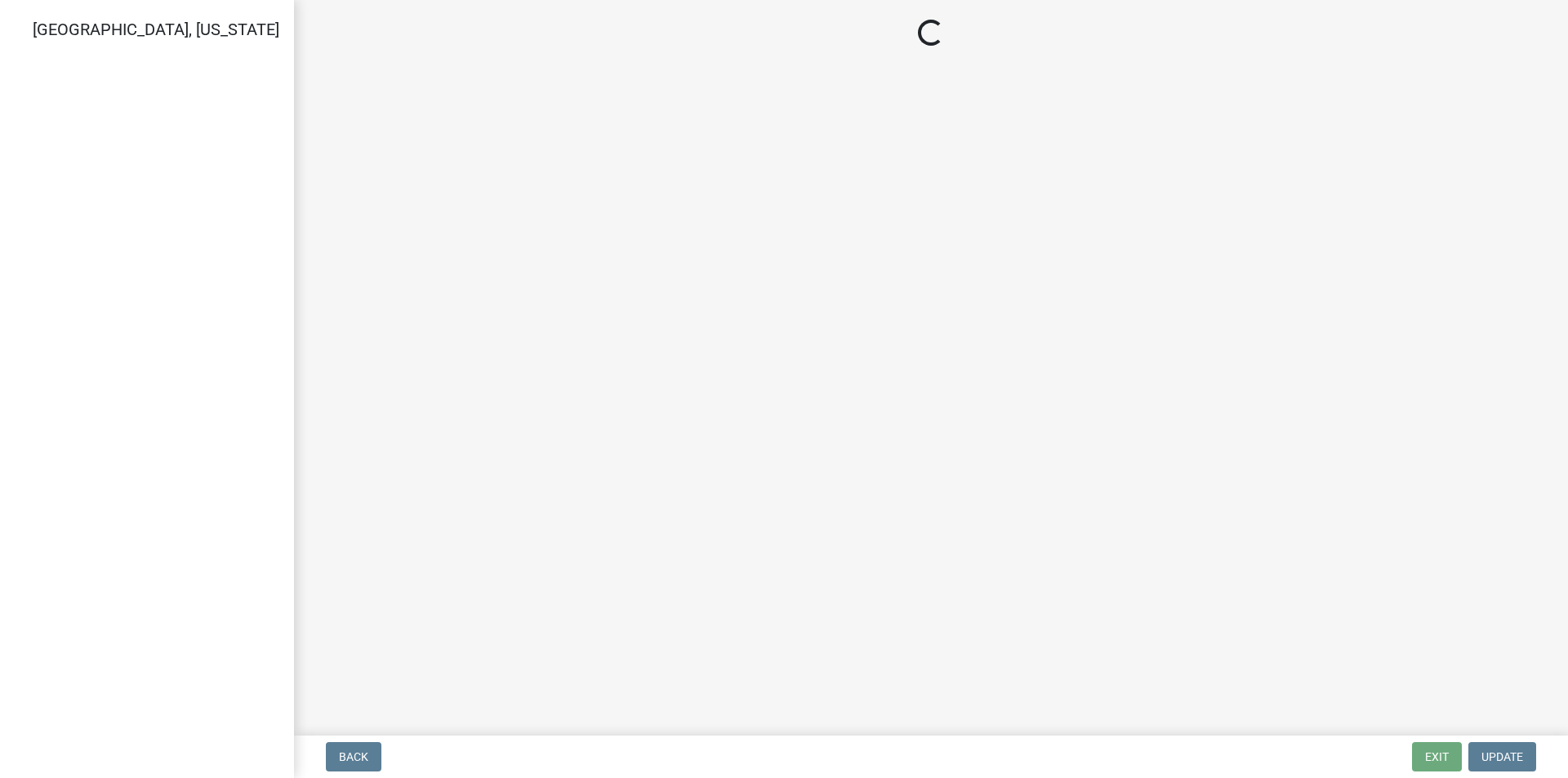
select select "57f8090b-93db-4a3c-8c0f-dd828b4a164e"
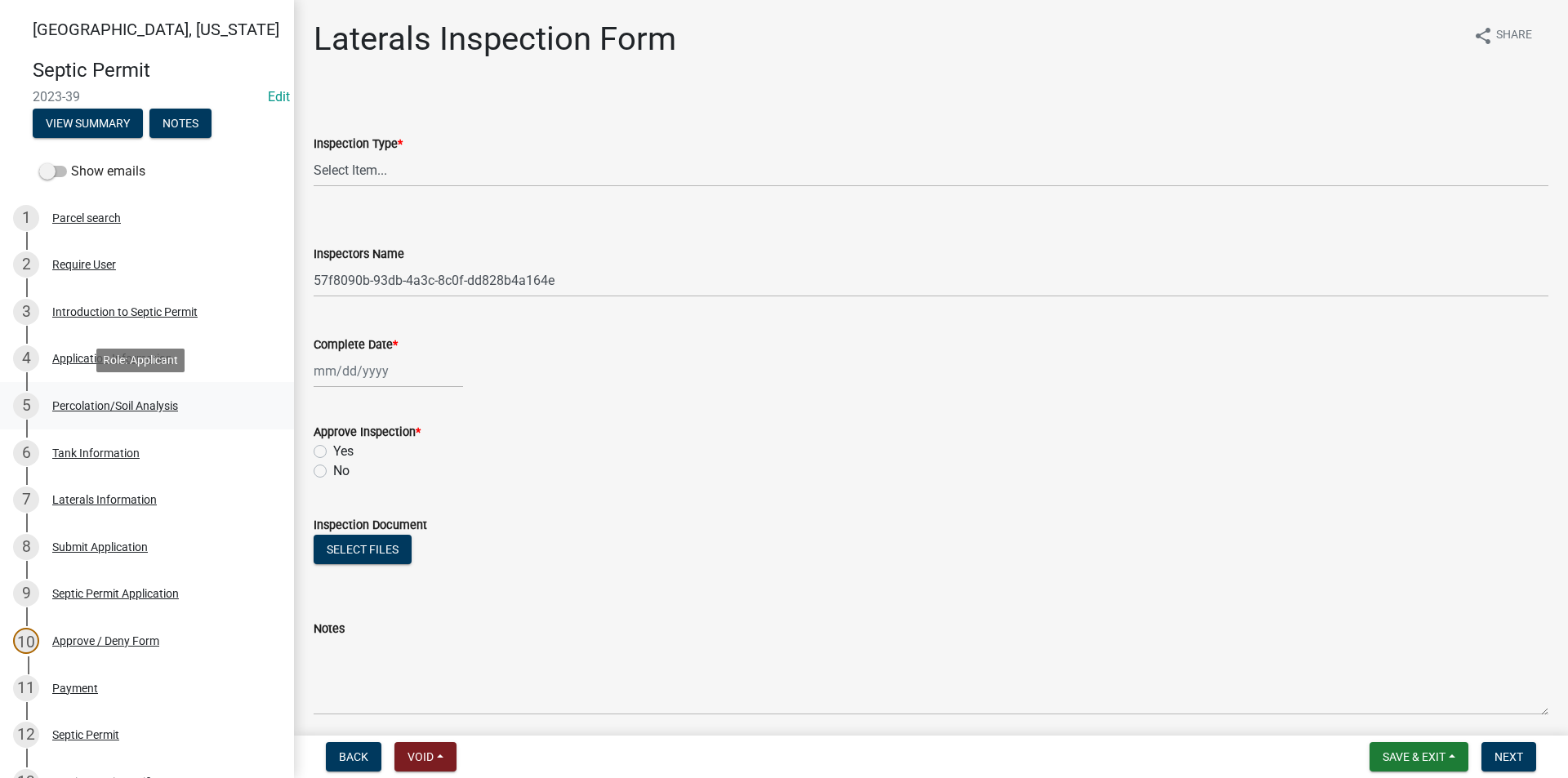
click at [107, 406] on div "Percolation/Soil Analysis" at bounding box center [115, 406] width 126 height 12
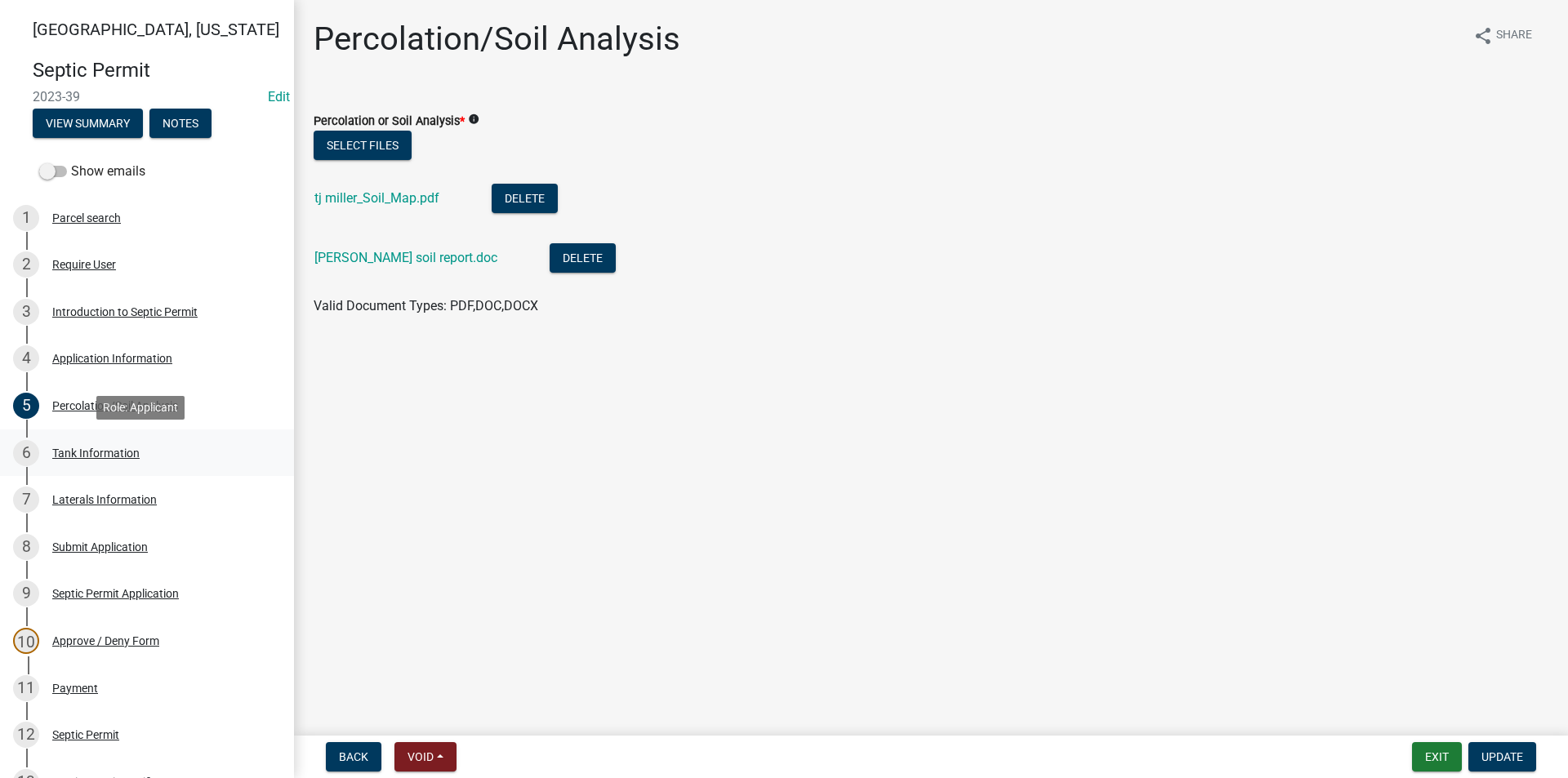
click at [96, 460] on div "6 Tank Information" at bounding box center [141, 453] width 255 height 26
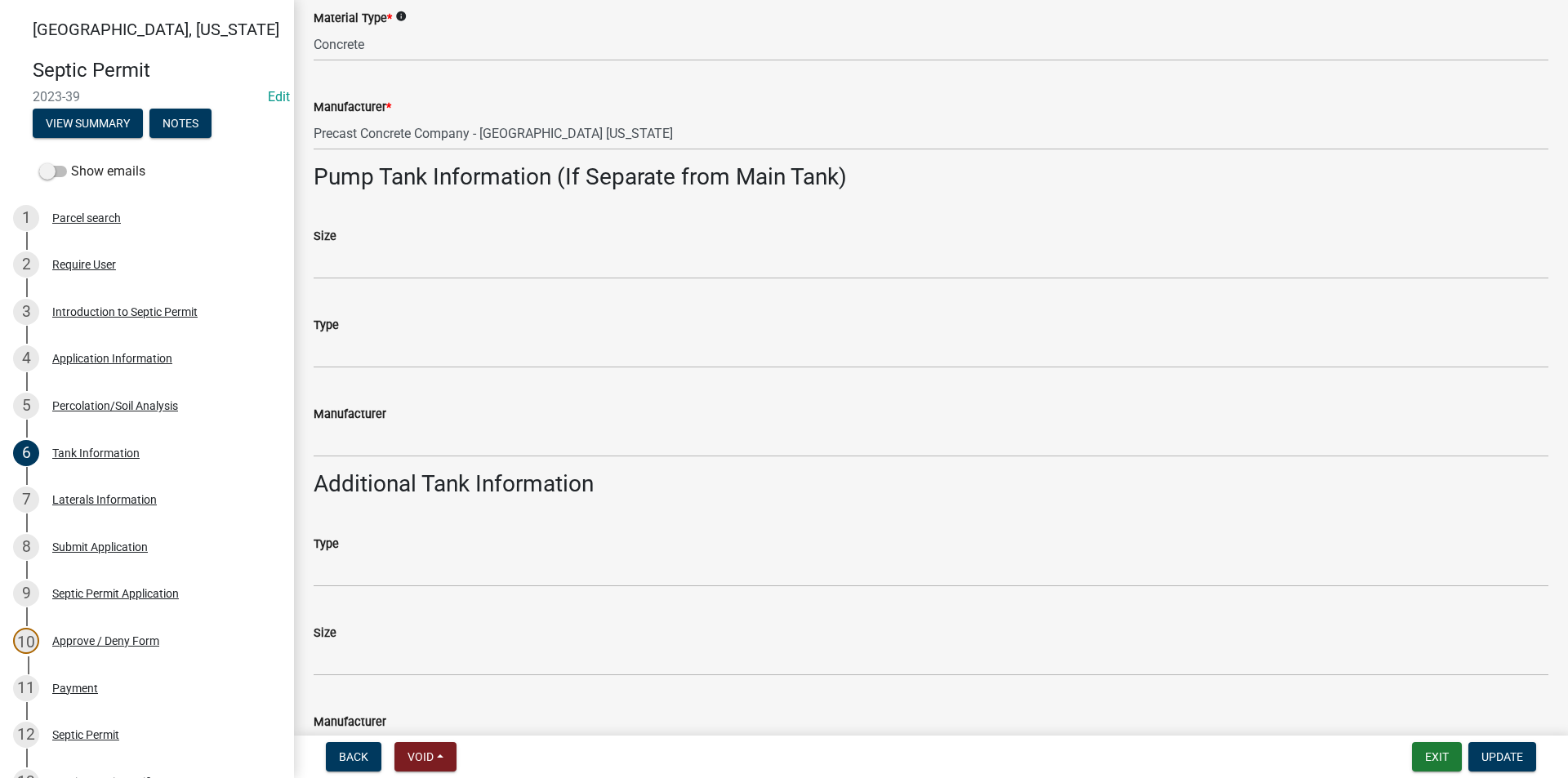
scroll to position [245, 0]
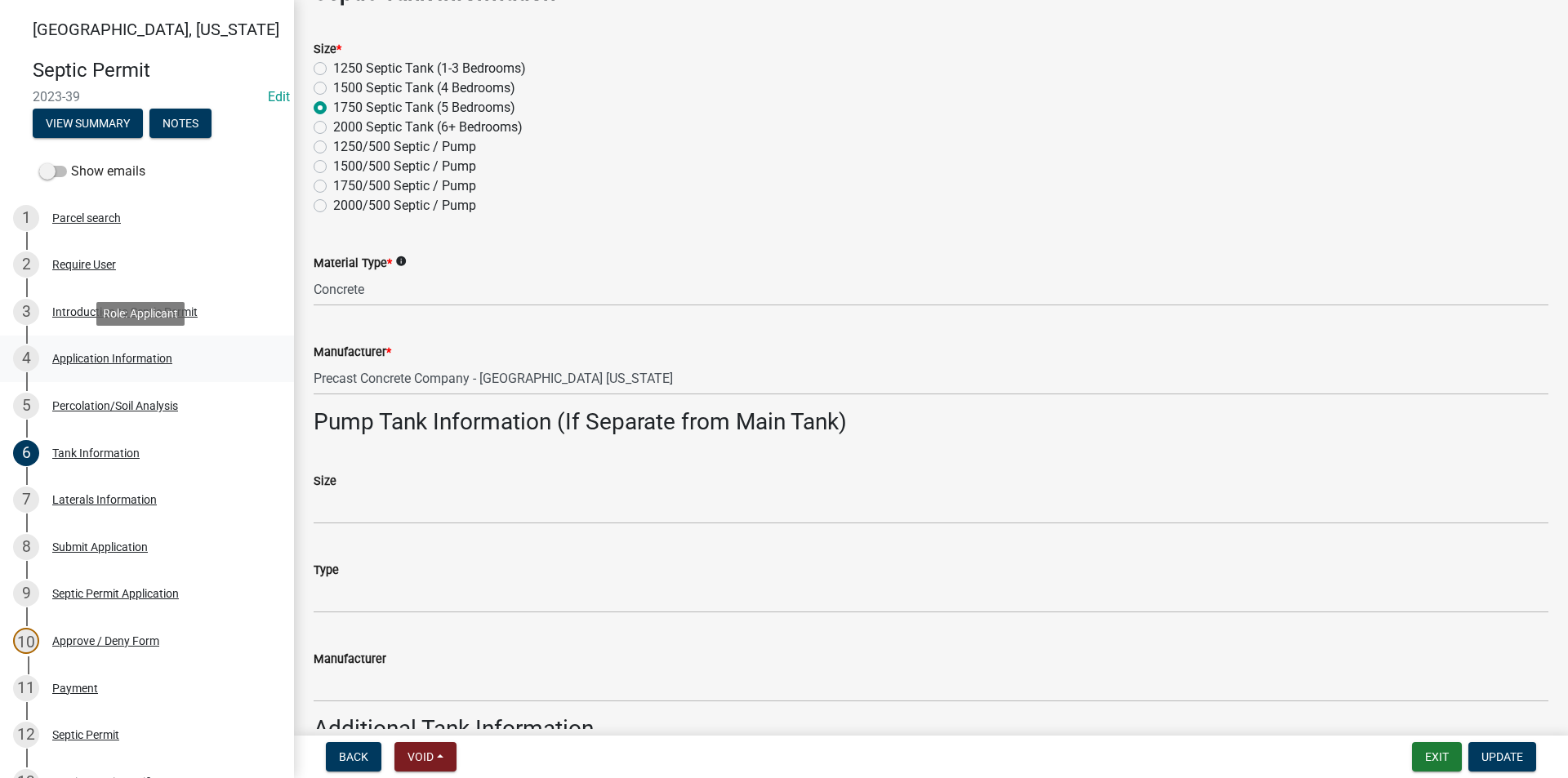
click at [126, 360] on div "Application Information" at bounding box center [112, 359] width 120 height 12
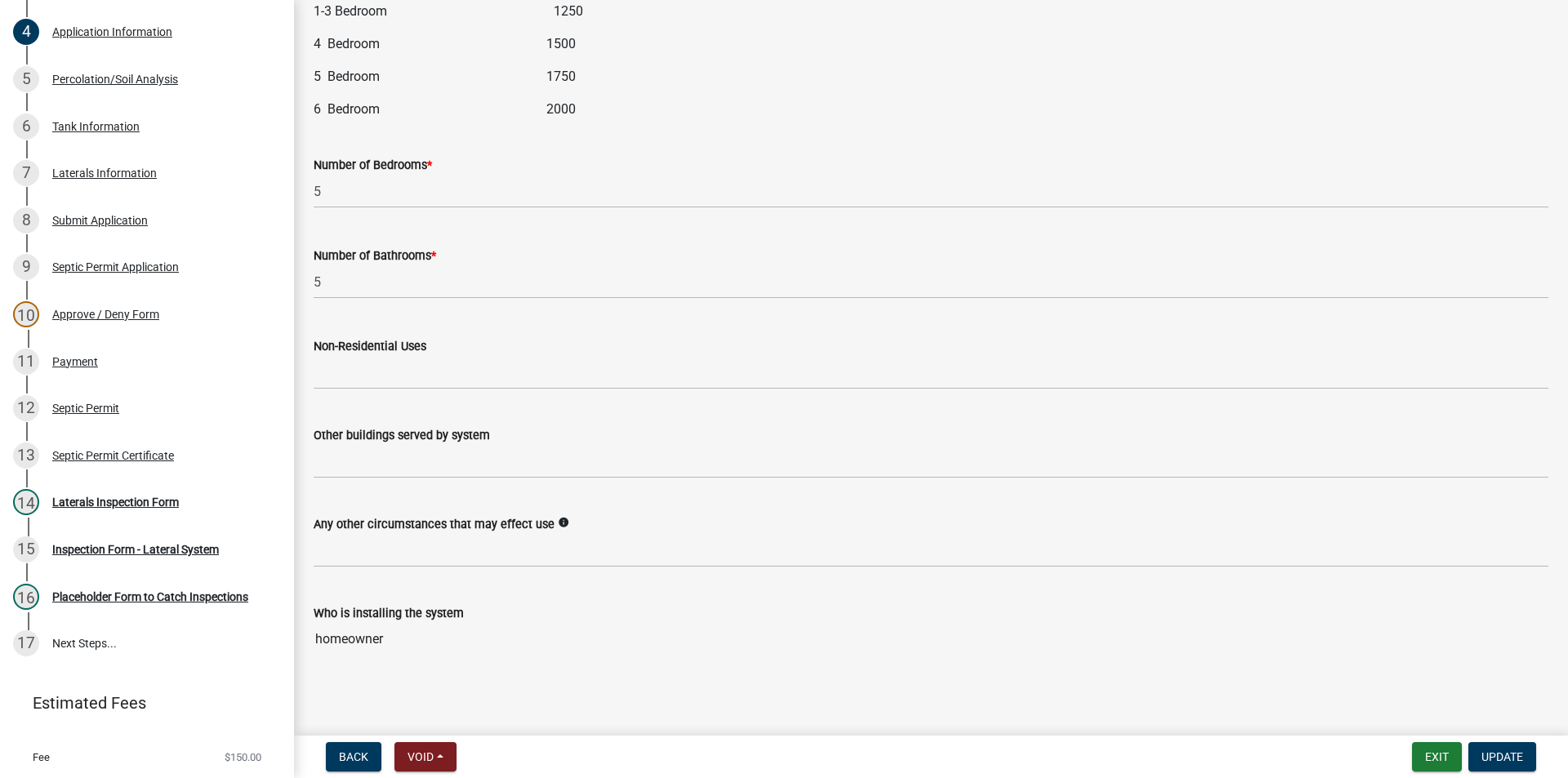
scroll to position [1348, 0]
